Goal: Ask a question

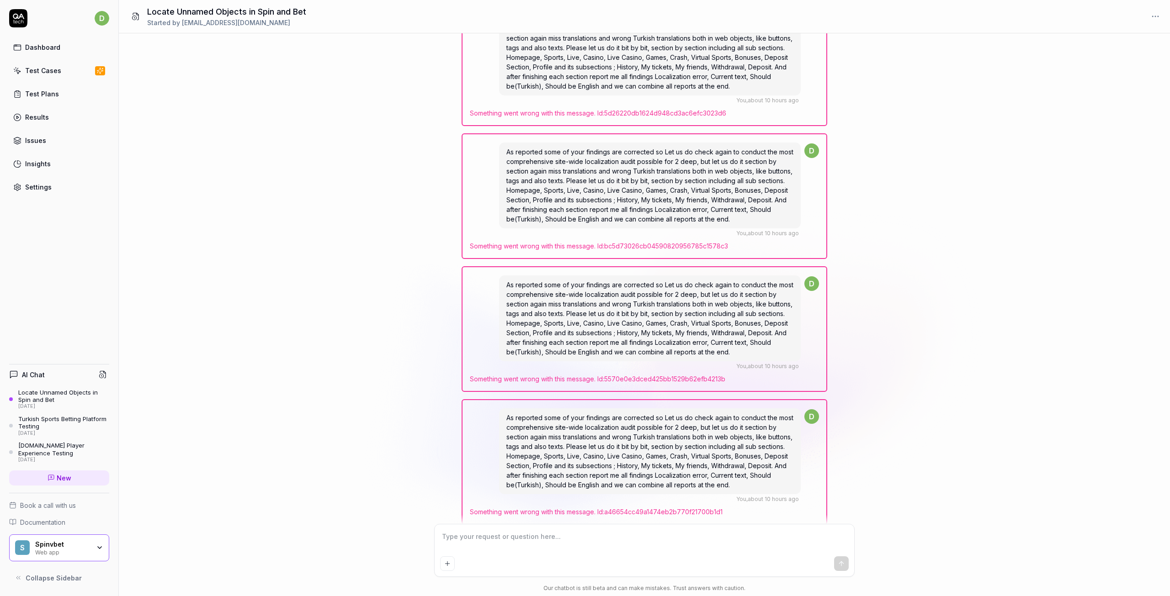
scroll to position [12670, 0]
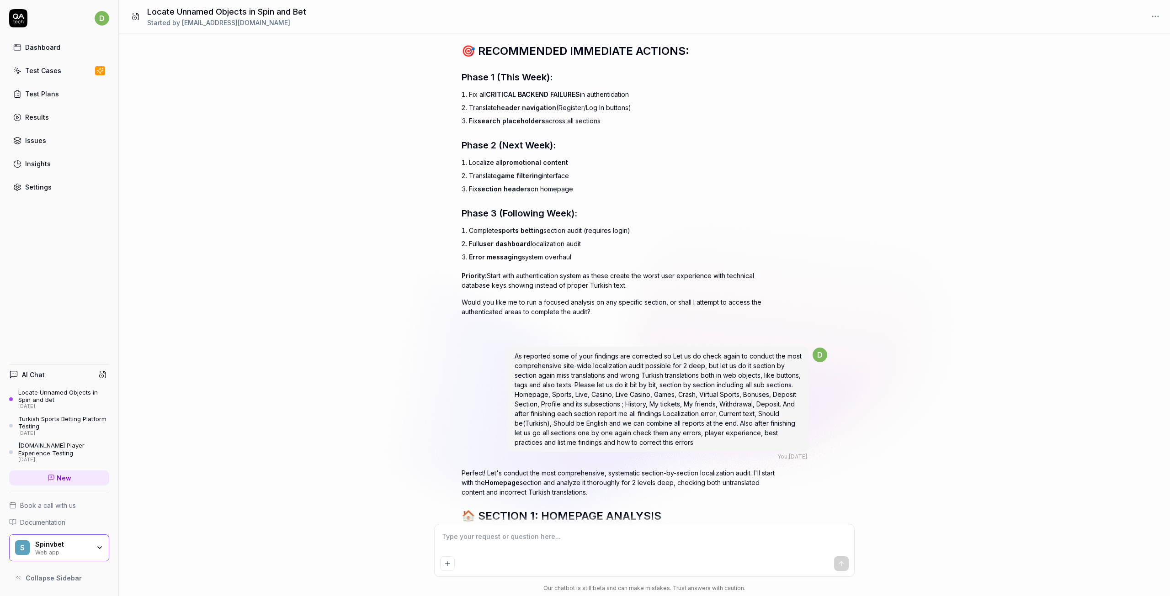
scroll to position [10705, 0]
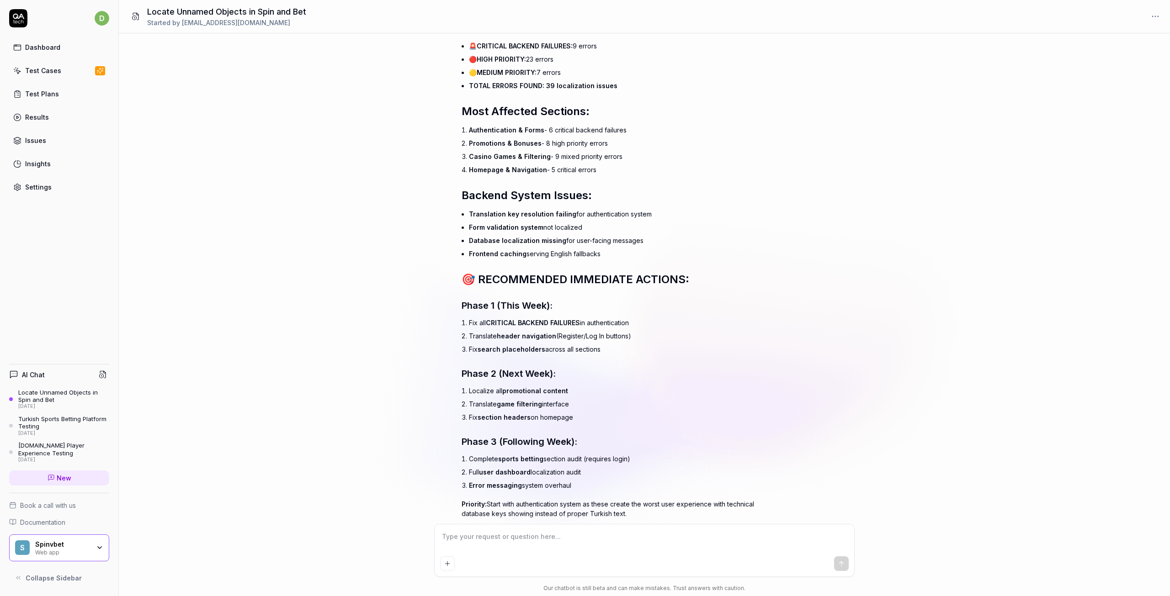
drag, startPoint x: 512, startPoint y: 358, endPoint x: 777, endPoint y: 447, distance: 279.5
copy span "As reported some of your findings are corrected so Let us do check again to con…"
click at [49, 395] on div "Locate Unnamed Objects in Spin and Bet" at bounding box center [63, 396] width 91 height 15
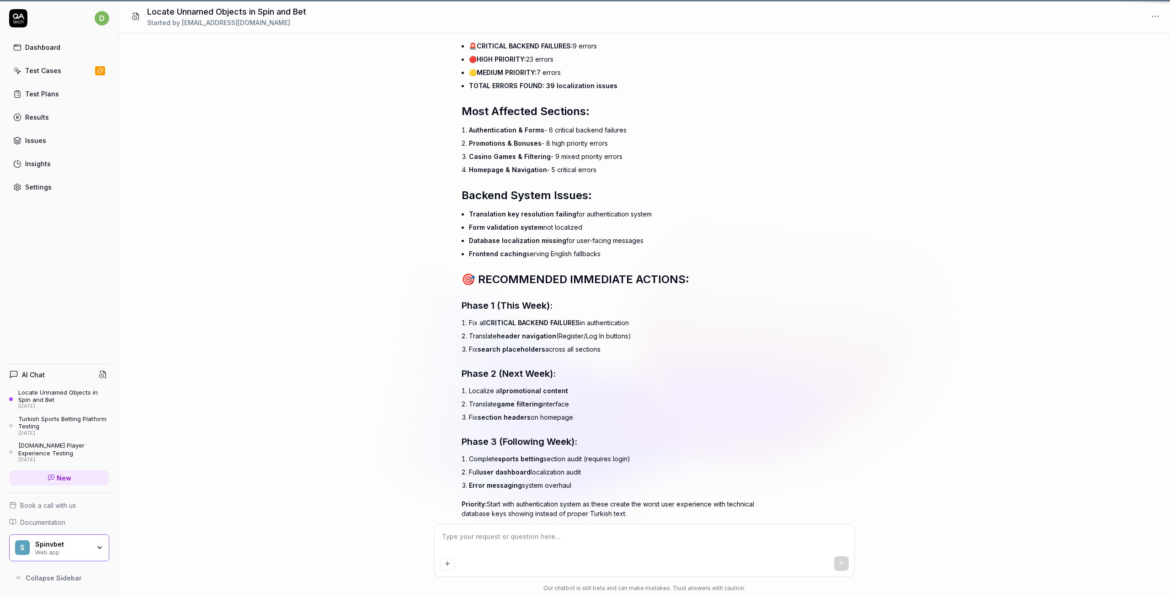
click at [49, 395] on div "Locate Unnamed Objects in Spin and Bet" at bounding box center [63, 396] width 91 height 15
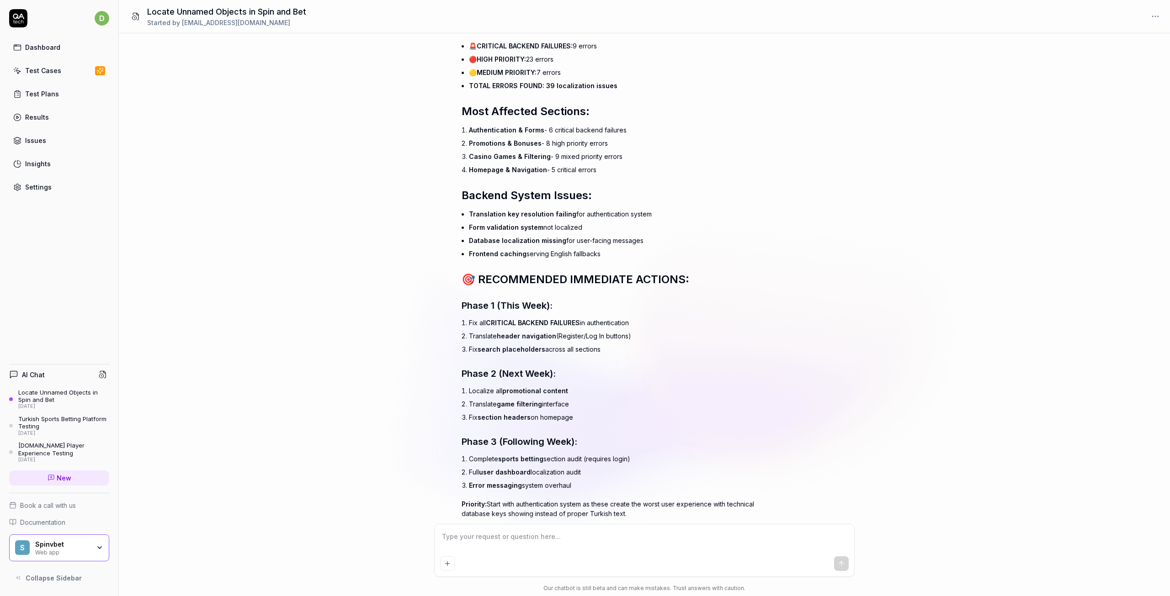
click at [489, 547] on textarea at bounding box center [644, 541] width 409 height 23
type textarea "*"
paste textarea "Testing Task for SpinVBet Localization (TR & ENG) Objective: Conduct a comprehe…"
type textarea "Testing Task for SpinVBet Localization (TR & ENG) Objective: Conduct a comprehe…"
type textarea "*"
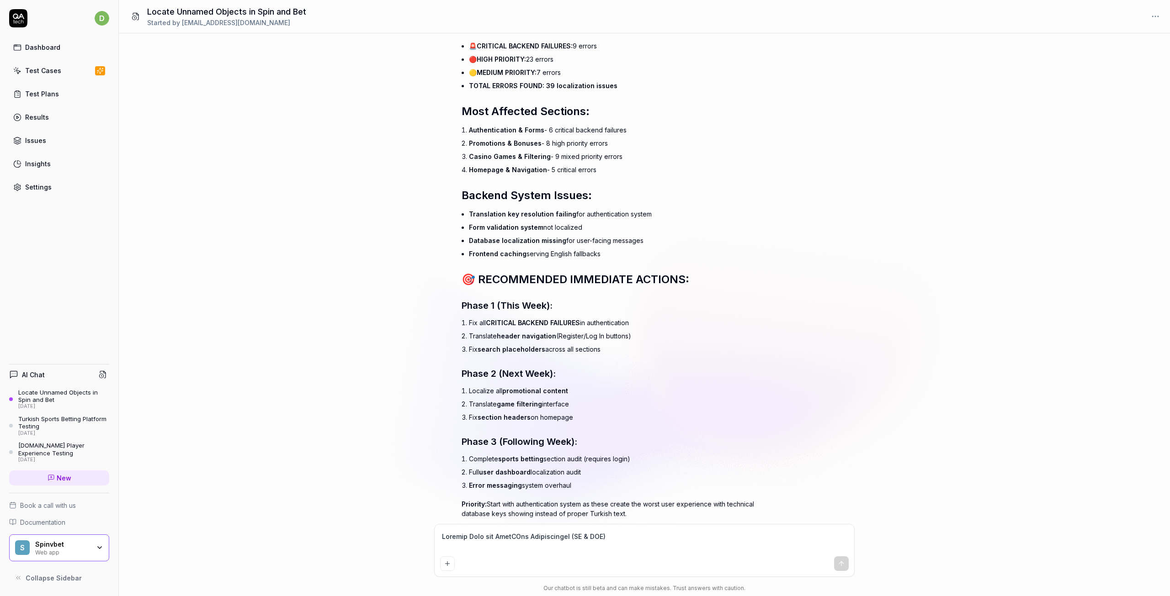
scroll to position [688, 0]
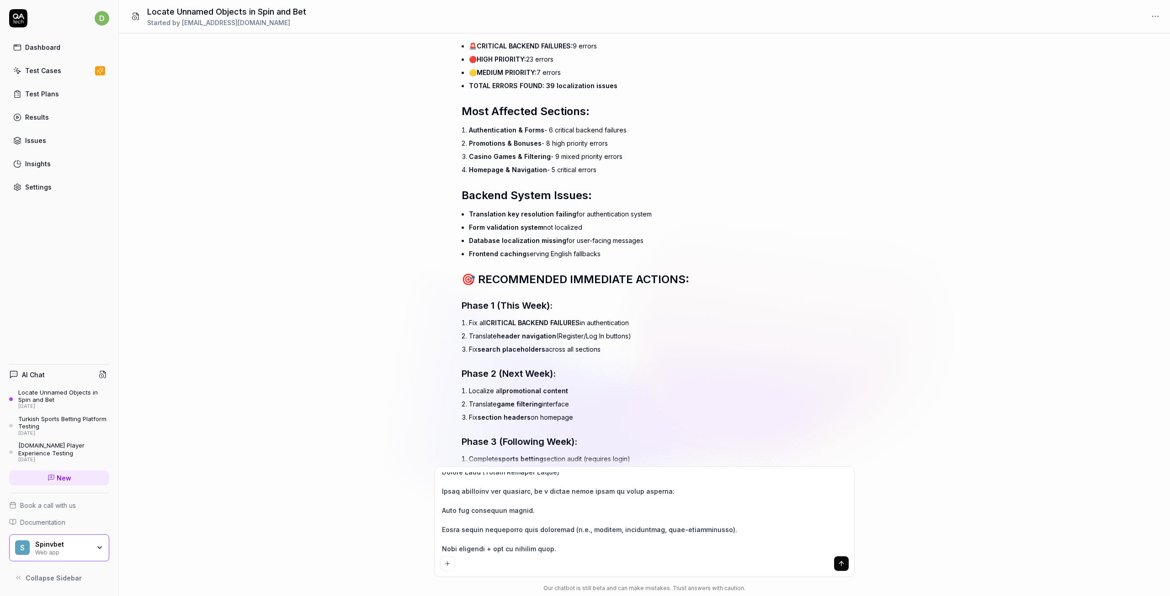
type textarea "Testing Task for SpinVBet Localization (TR & ENG) Objective: Conduct a comprehe…"
click at [841, 566] on icon "submit" at bounding box center [841, 564] width 0 height 4
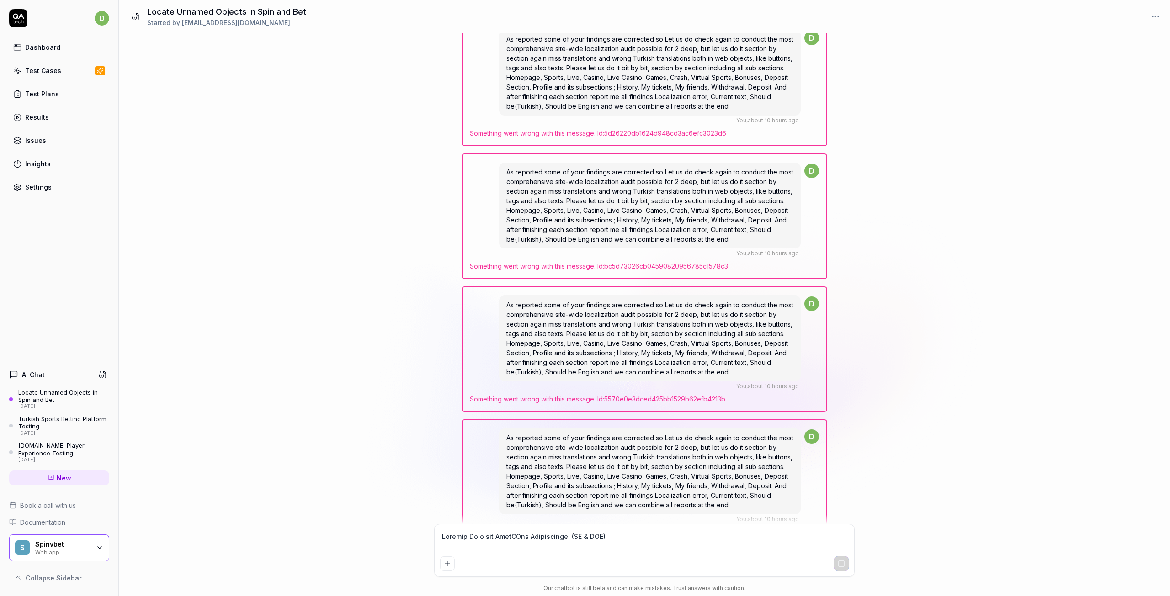
scroll to position [12803, 0]
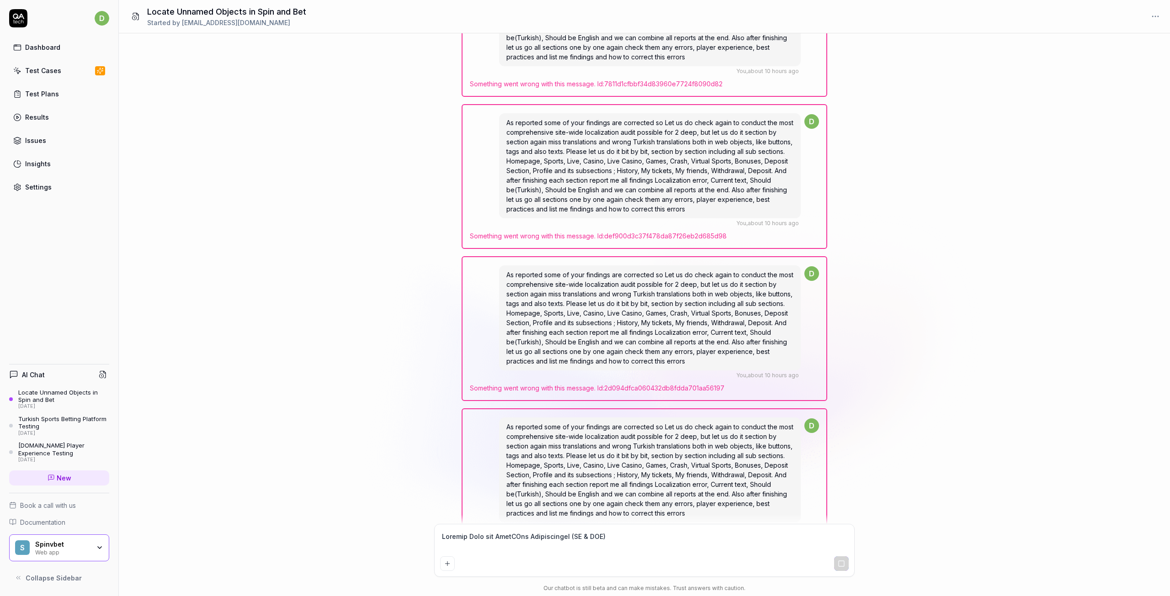
scroll to position [11935, 0]
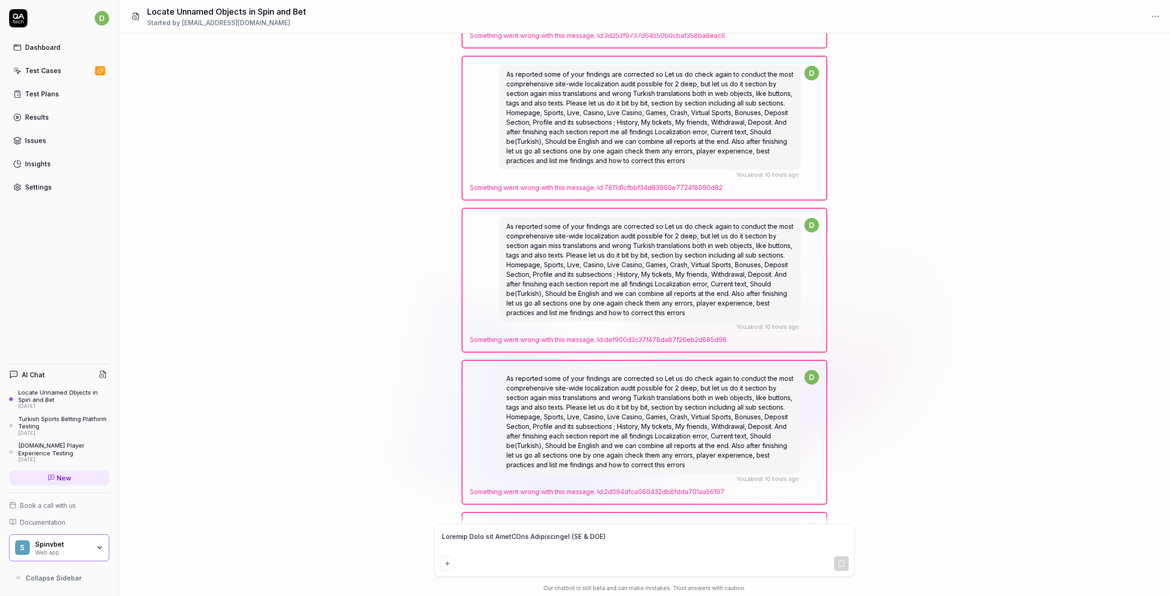
click at [59, 480] on span "New" at bounding box center [64, 478] width 15 height 10
type textarea "*"
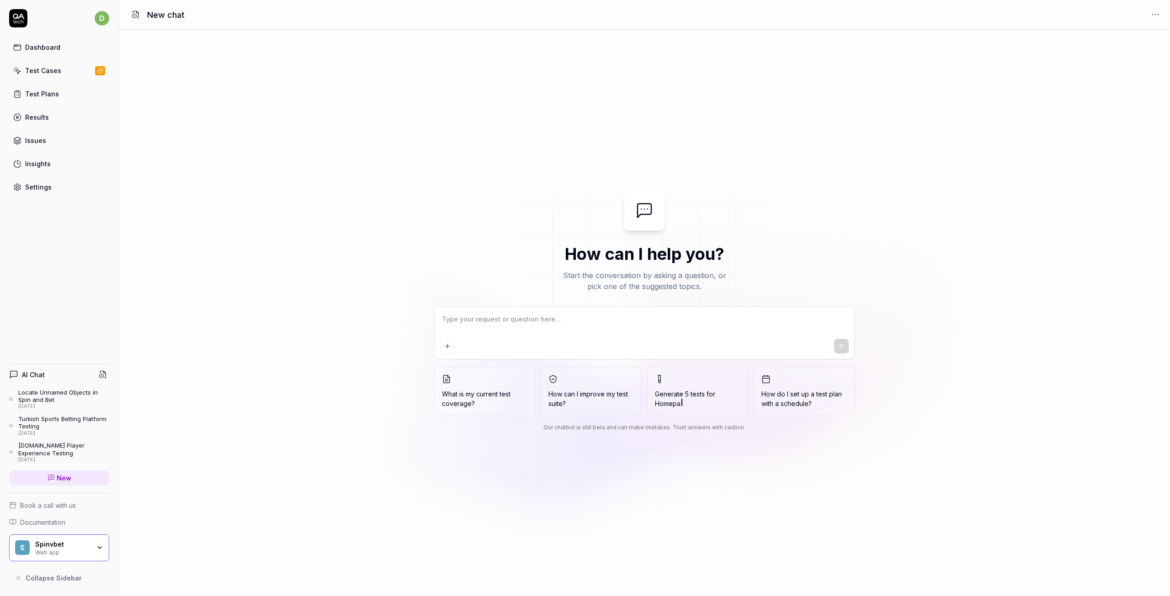
click at [520, 325] on textarea at bounding box center [644, 324] width 409 height 23
type textarea "*"
type textarea "Testing Task for SpinVBet Localization (TR & ENG) Objective: Conduct a comprehe…"
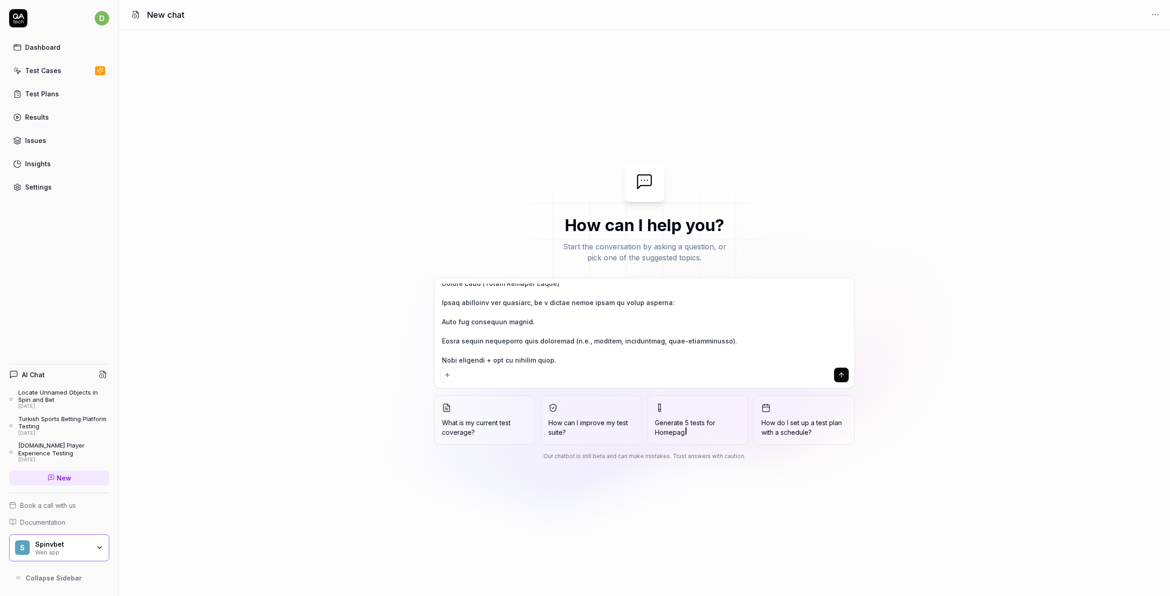
type textarea "*"
type textarea "Testing Task for SpinVBet Localization (TR & ENG) Objective: Conduct a comprehe…"
click at [841, 374] on icon "submit" at bounding box center [841, 375] width 0 height 4
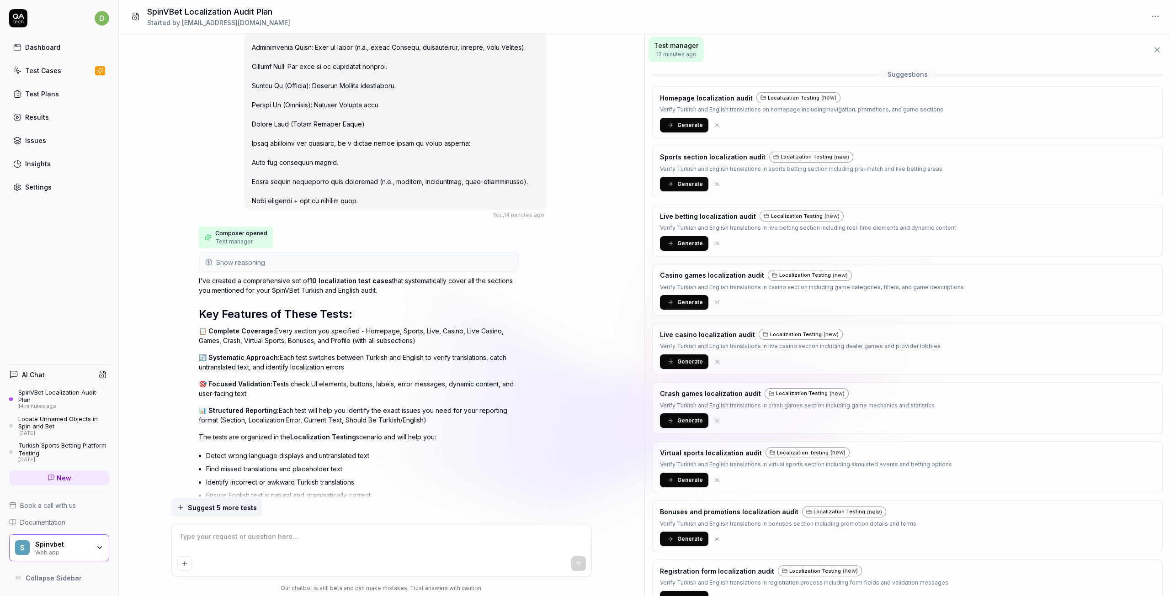
scroll to position [709, 0]
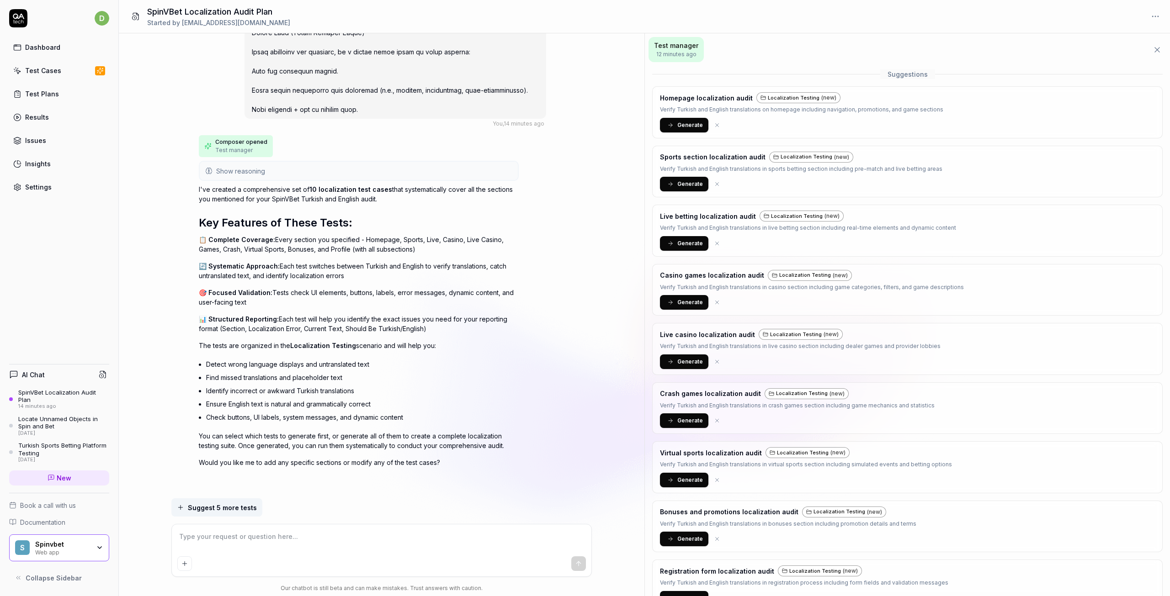
click at [215, 510] on span "Suggest 5 more tests" at bounding box center [222, 508] width 69 height 10
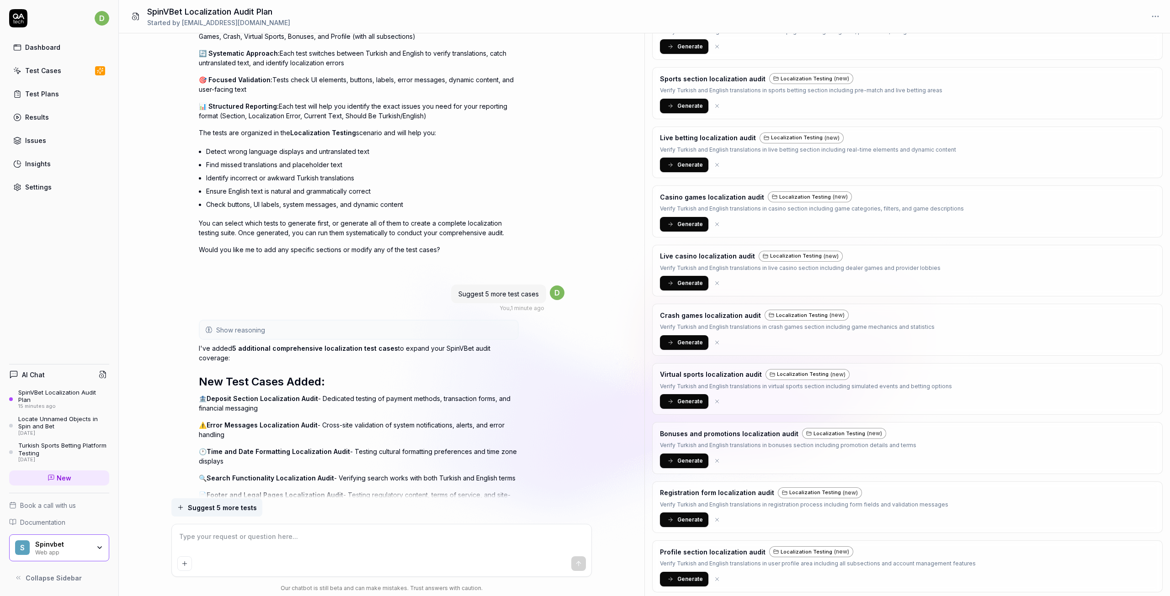
scroll to position [1151, 0]
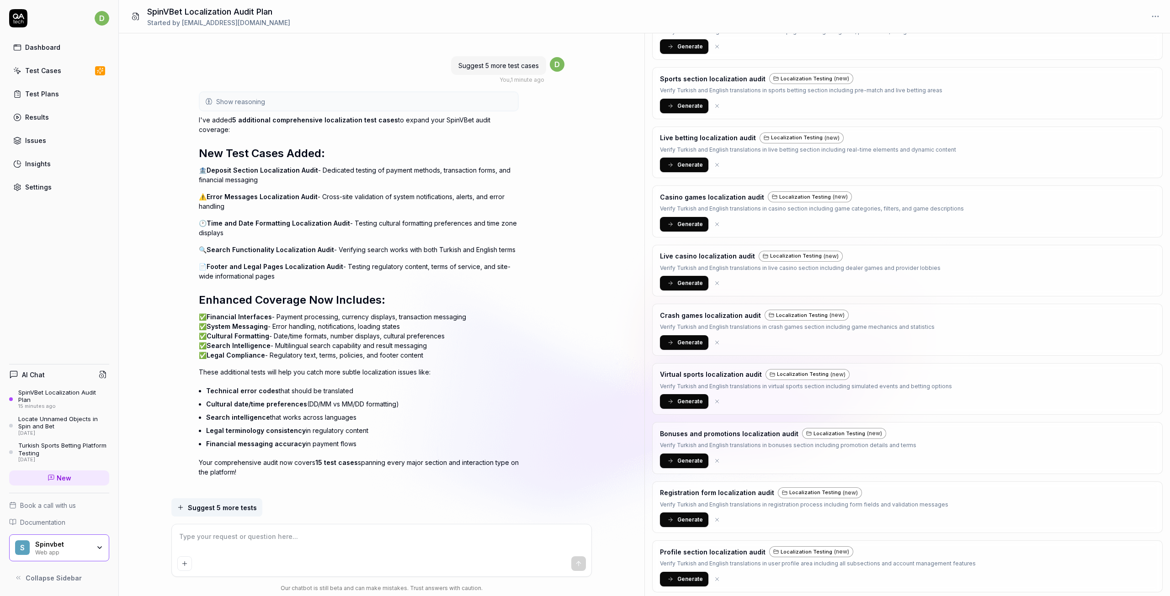
click at [207, 504] on span "Suggest 5 more tests" at bounding box center [222, 508] width 69 height 10
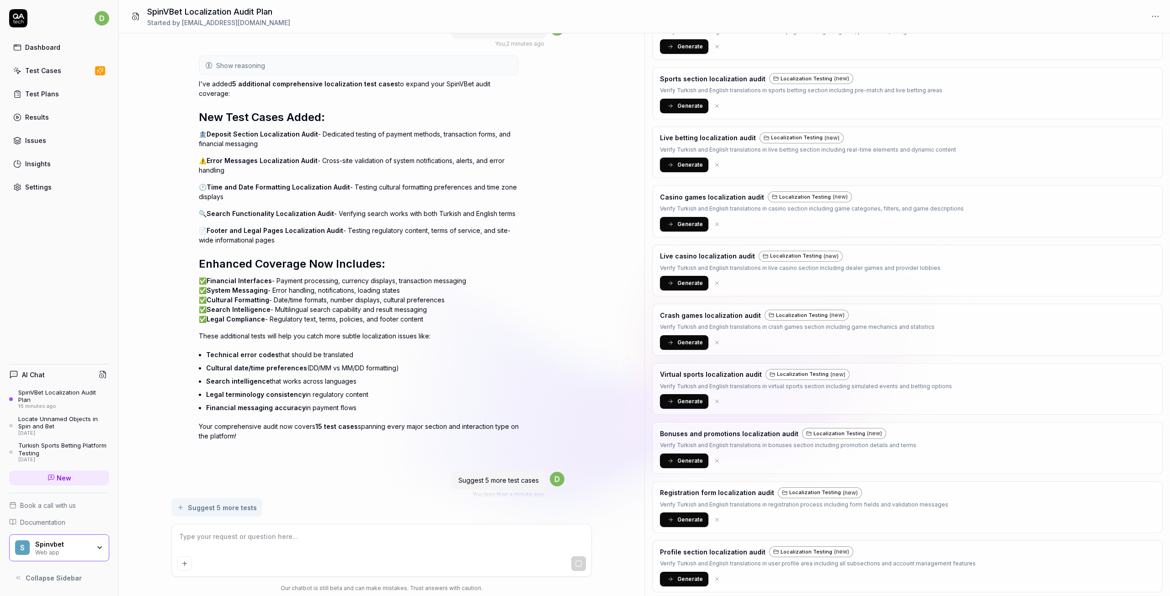
scroll to position [1202, 0]
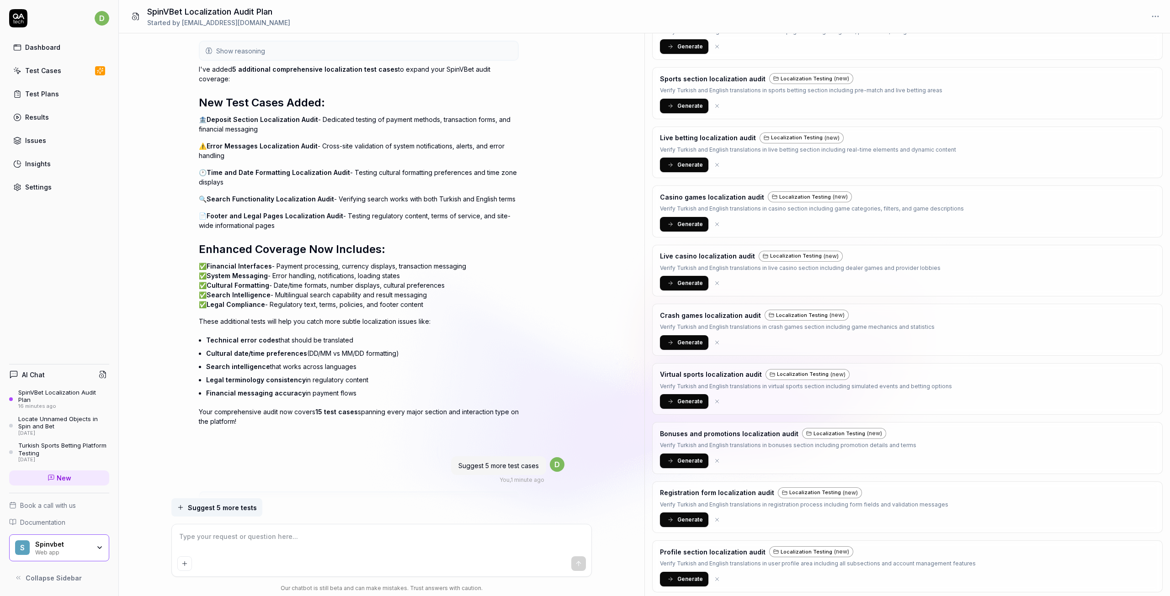
type textarea "*"
